Goal: Navigation & Orientation: Go to known website

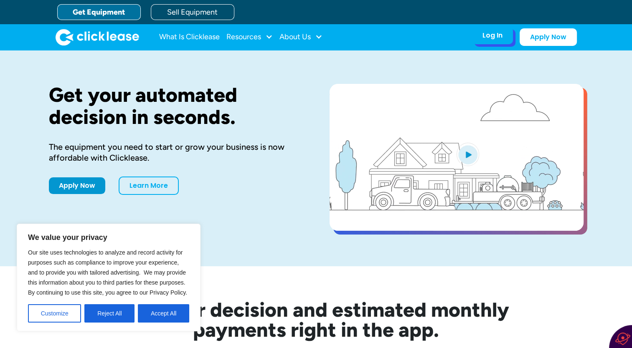
click at [493, 35] on div "Log In" at bounding box center [492, 35] width 20 height 8
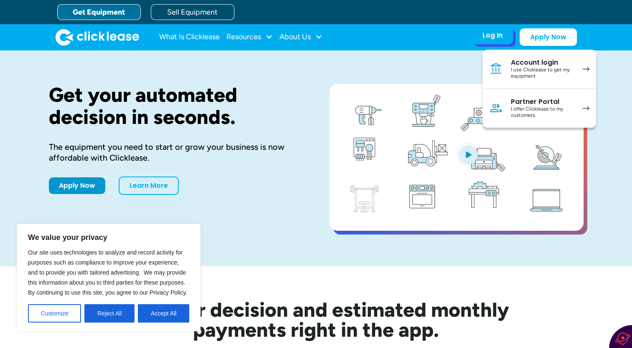
click at [546, 76] on div "I use Clicklease to get my equipment" at bounding box center [542, 73] width 63 height 13
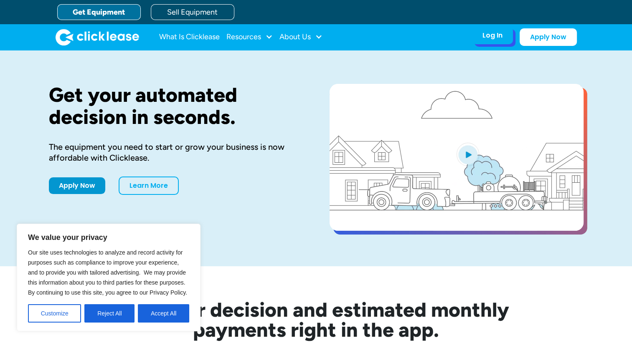
click at [495, 40] on div "Log In Account login I use Clicklease to get my equipment Partner Portal I offe…" at bounding box center [492, 36] width 41 height 18
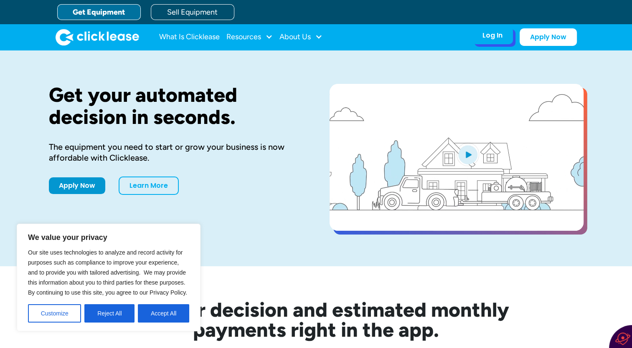
click at [493, 37] on div "Log In" at bounding box center [492, 35] width 20 height 8
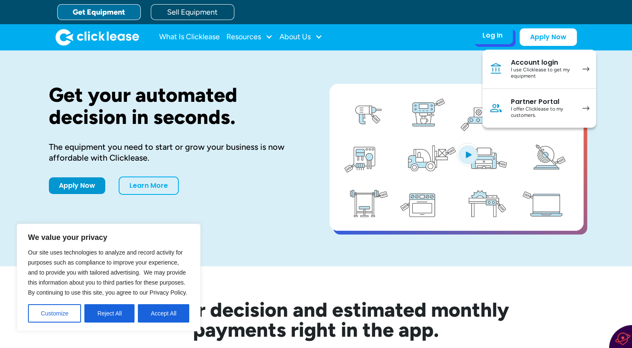
click at [523, 111] on div "I offer Clicklease to my customers." at bounding box center [542, 112] width 63 height 13
